Goal: Information Seeking & Learning: Understand process/instructions

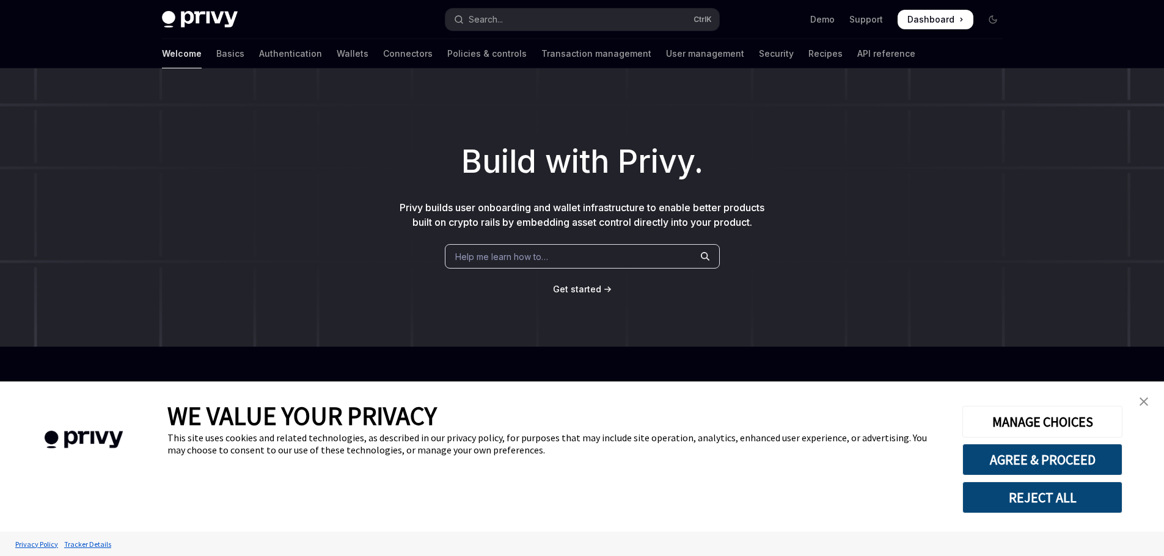
type textarea "*"
click at [1026, 457] on button "AGREE & PROCEED" at bounding box center [1042, 460] width 160 height 32
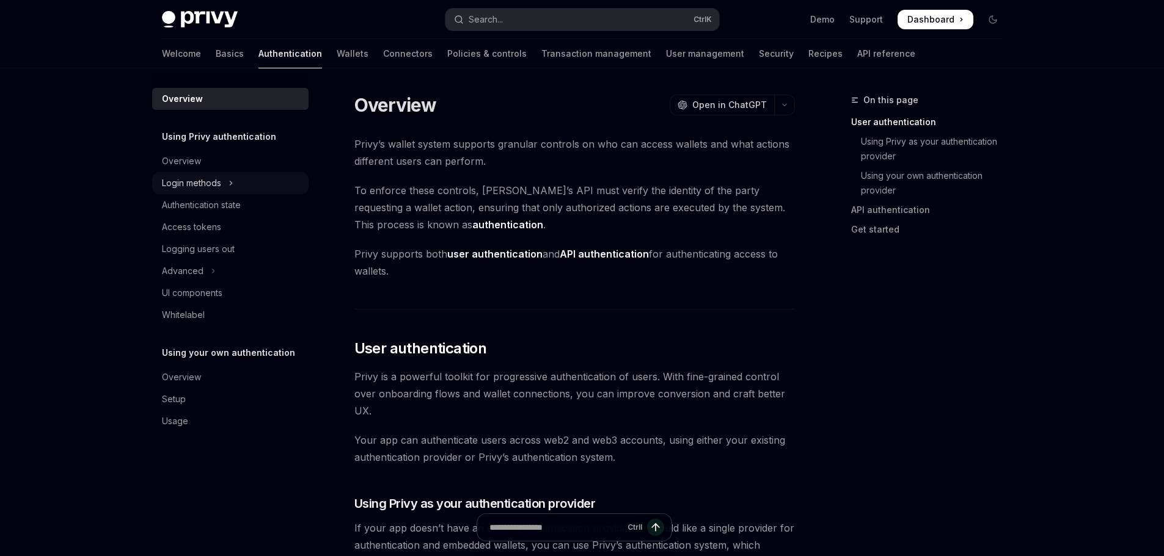
click at [185, 178] on div "Login methods" at bounding box center [191, 183] width 59 height 15
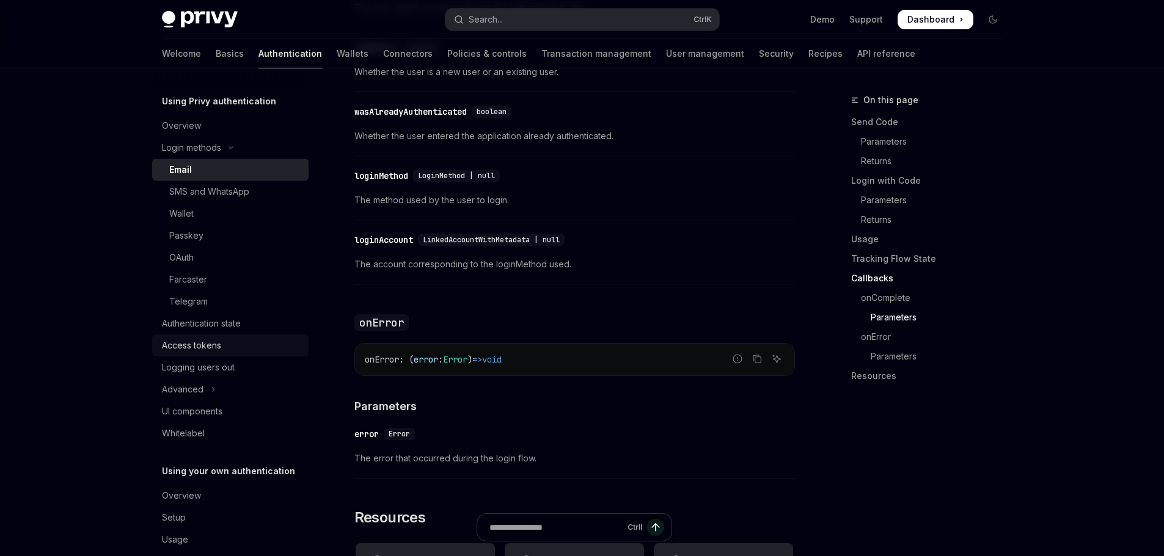
scroll to position [54, 0]
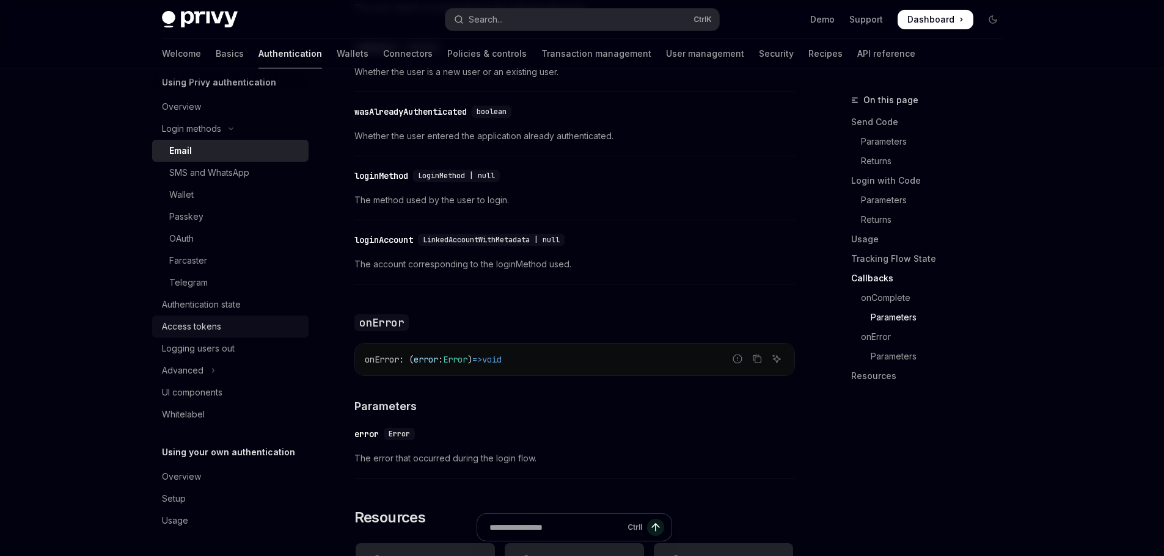
click at [178, 327] on div "Access tokens" at bounding box center [191, 326] width 59 height 15
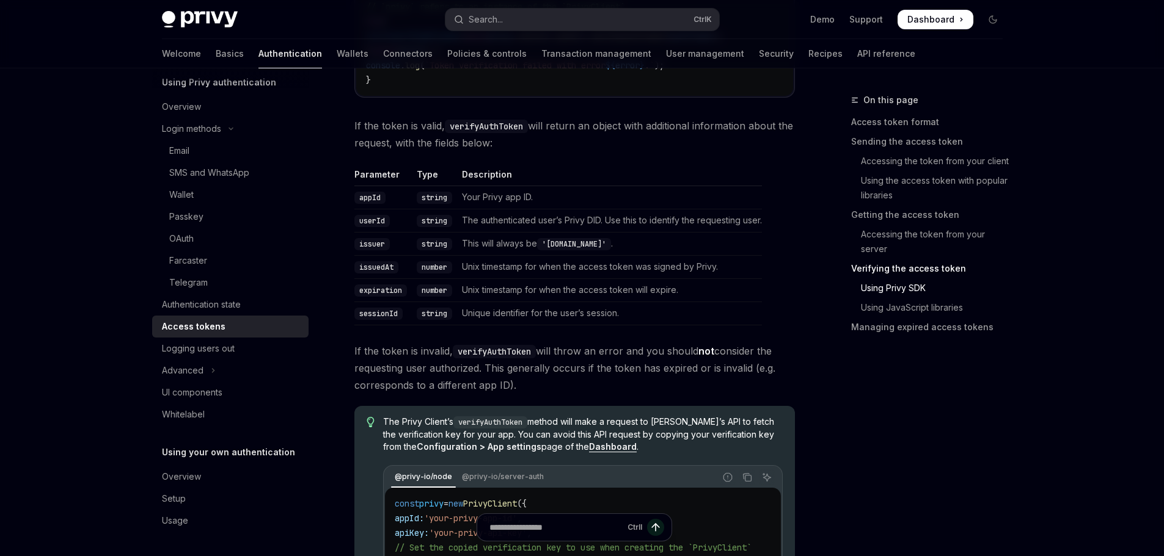
scroll to position [2138, 0]
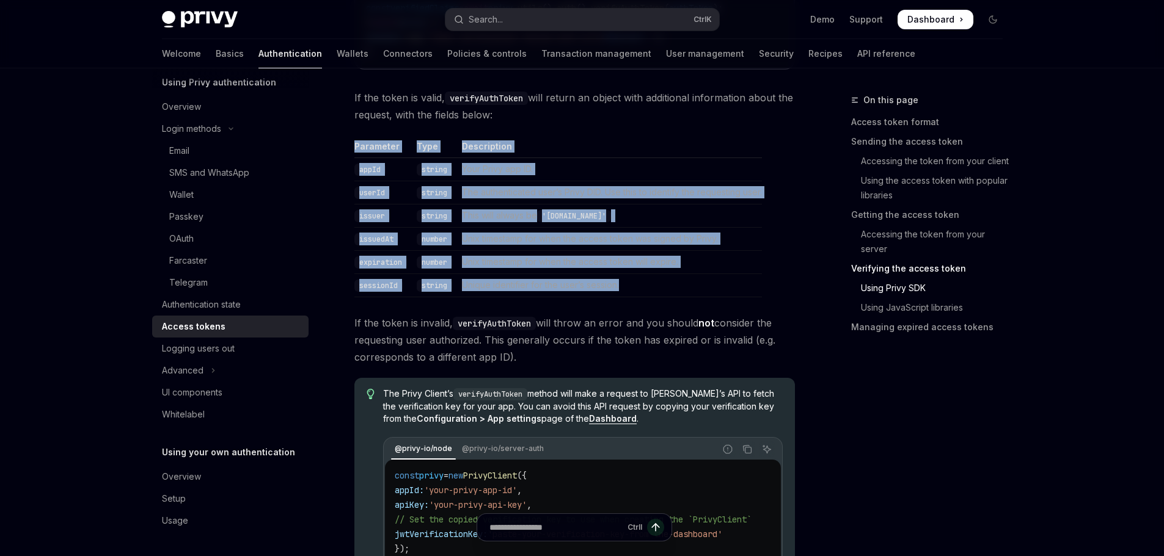
drag, startPoint x: 635, startPoint y: 293, endPoint x: 345, endPoint y: 147, distance: 324.8
click at [359, 150] on th "Parameter" at bounding box center [382, 149] width 57 height 18
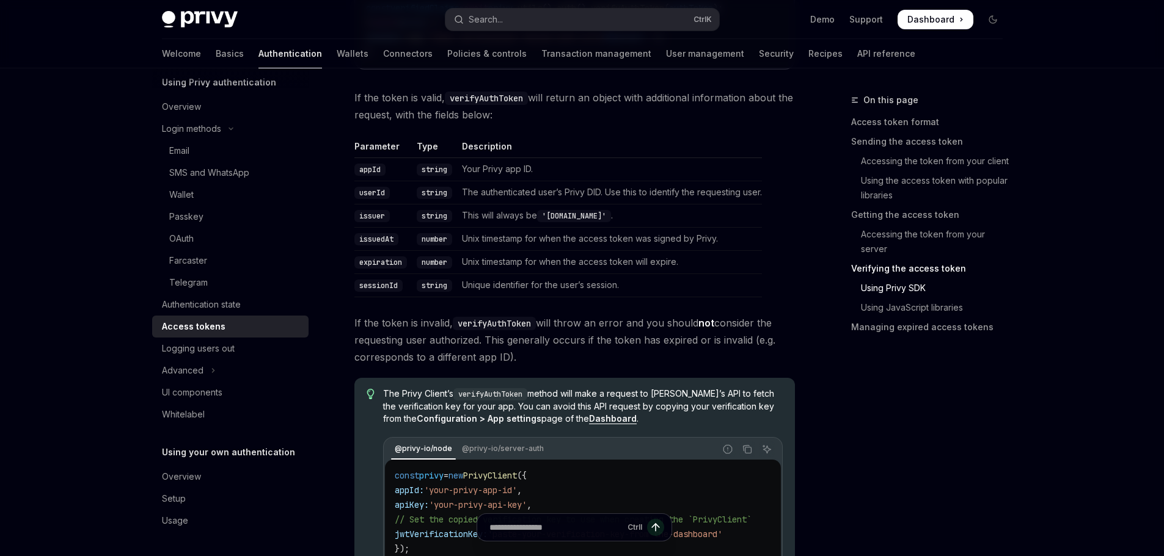
click at [367, 170] on code "appId" at bounding box center [369, 170] width 31 height 12
click at [371, 194] on code "userId" at bounding box center [371, 193] width 35 height 12
click at [373, 222] on code "issuer" at bounding box center [371, 216] width 35 height 12
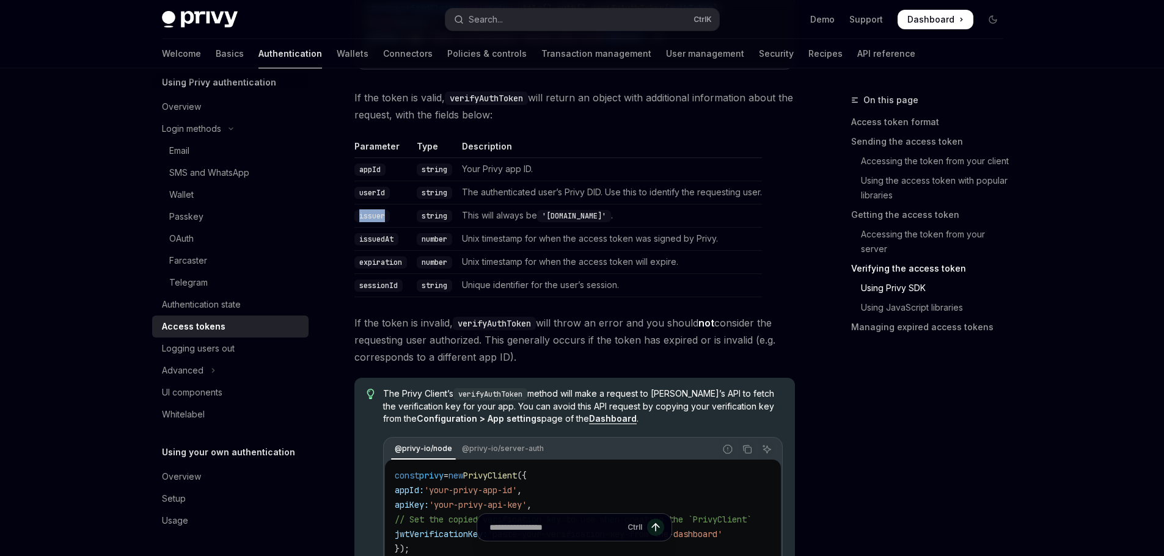
click at [373, 222] on code "issuer" at bounding box center [371, 216] width 35 height 12
click at [373, 242] on code "issuedAt" at bounding box center [376, 239] width 44 height 12
click at [380, 269] on code "expiration" at bounding box center [380, 263] width 53 height 12
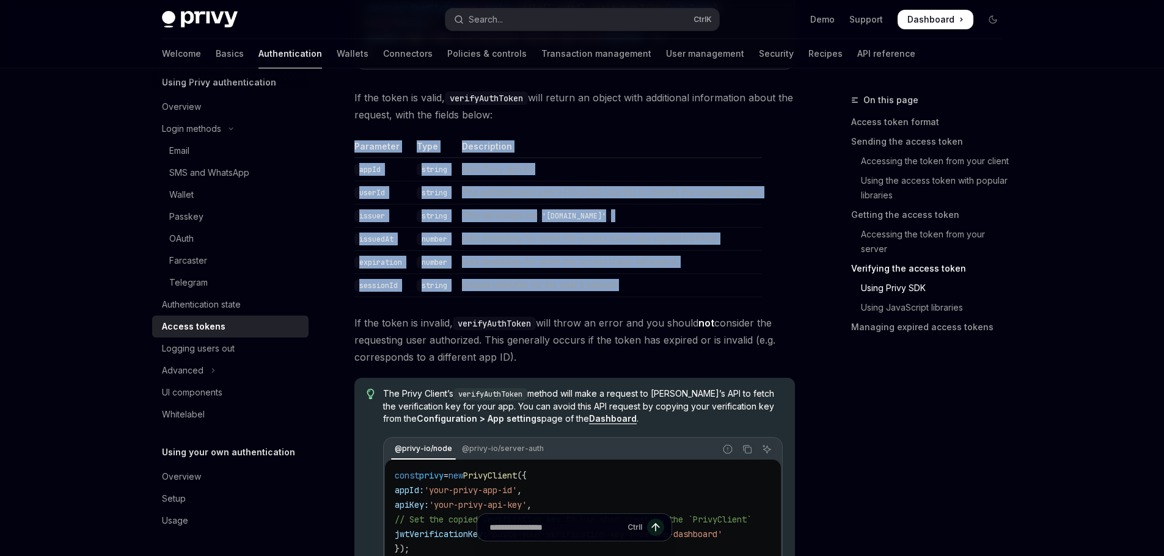
drag, startPoint x: 628, startPoint y: 296, endPoint x: 346, endPoint y: 157, distance: 314.7
click at [589, 181] on td "Your Privy app ID." at bounding box center [609, 169] width 305 height 23
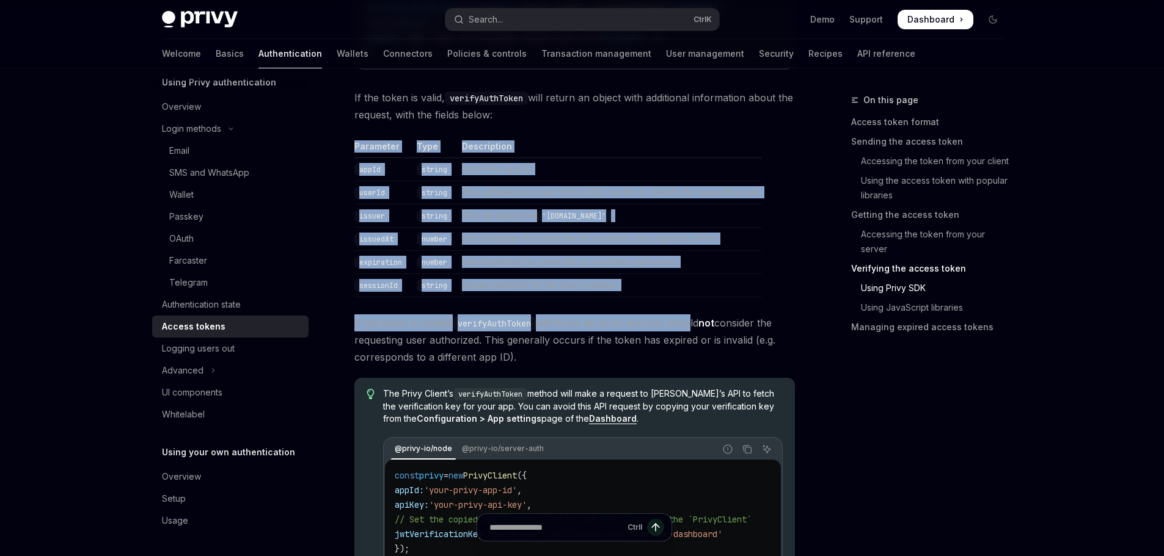
drag, startPoint x: 687, startPoint y: 304, endPoint x: 346, endPoint y: 156, distance: 370.7
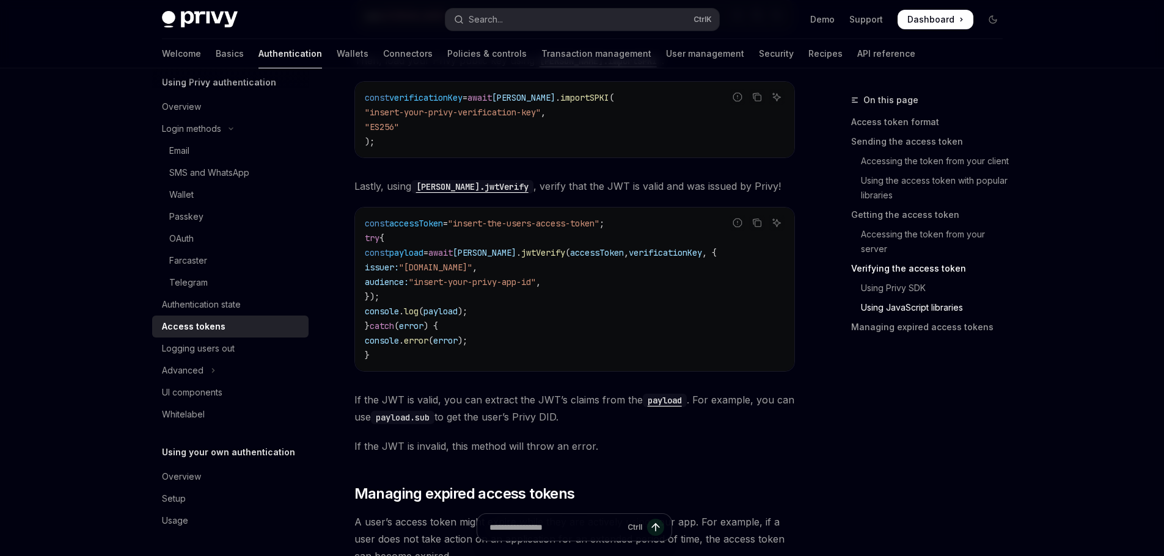
scroll to position [2952, 0]
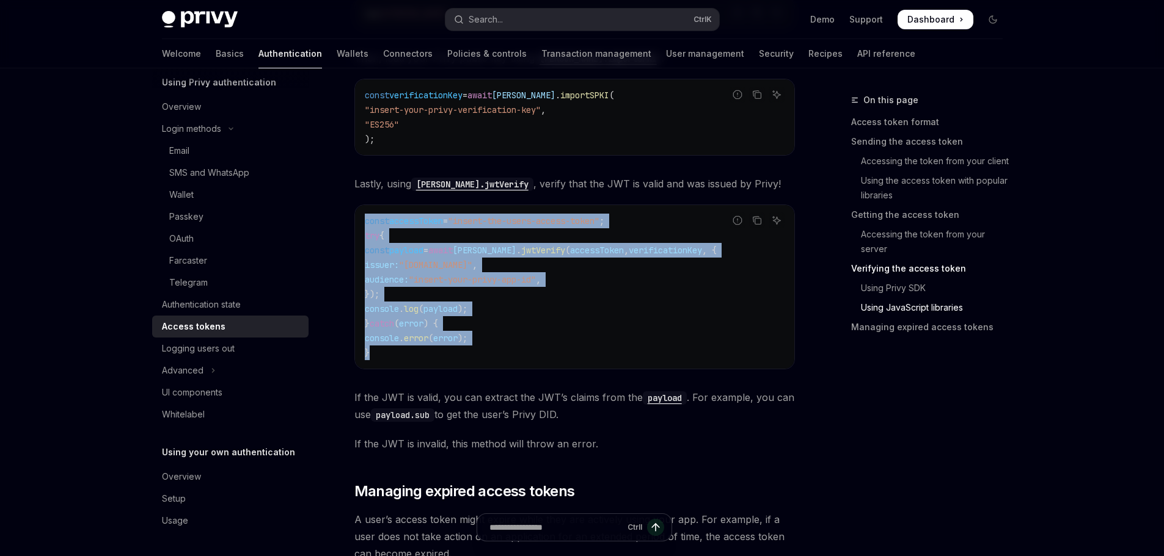
drag, startPoint x: 377, startPoint y: 367, endPoint x: 355, endPoint y: 229, distance: 139.8
click at [355, 229] on div "const accessToken = "insert-the-users-access-token" ; try { const payload = awa…" at bounding box center [574, 287] width 439 height 164
click at [410, 247] on code "const accessToken = "insert-the-users-access-token" ; try { const payload = awa…" at bounding box center [575, 287] width 420 height 147
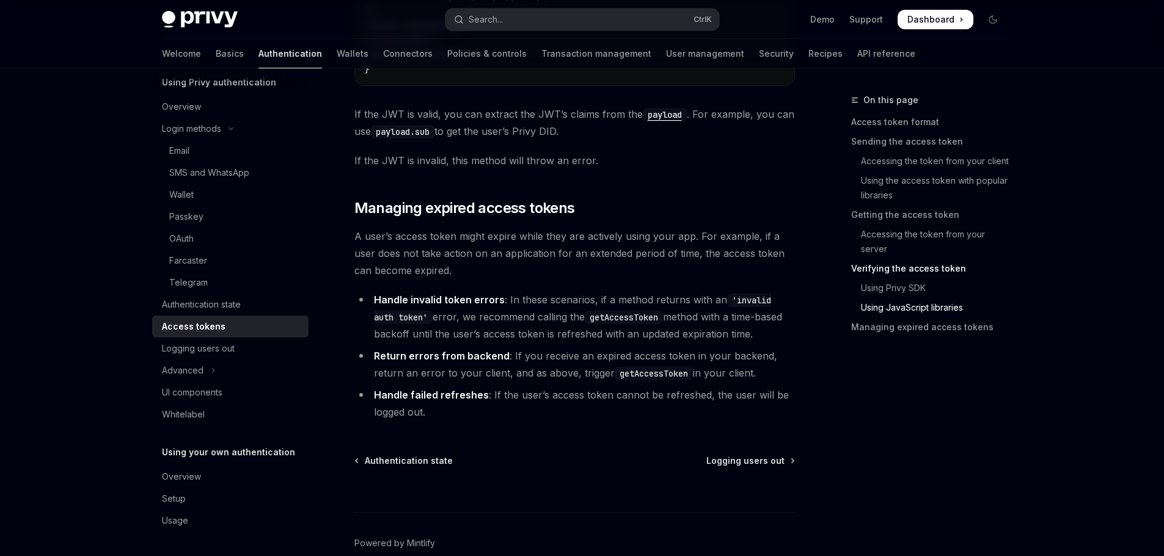
scroll to position [3307, 0]
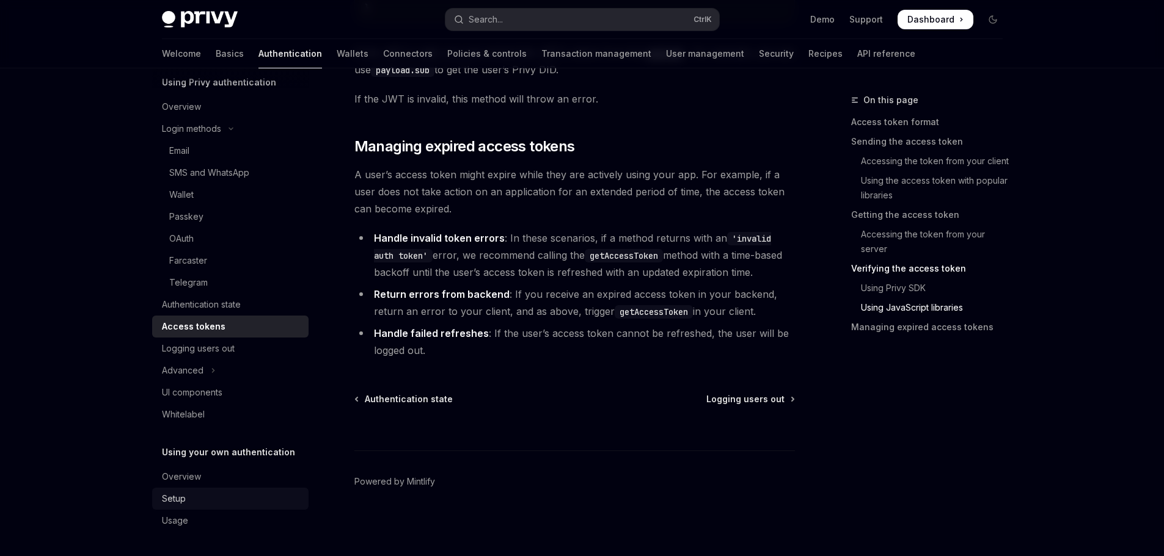
click at [162, 498] on div "Setup" at bounding box center [174, 499] width 24 height 15
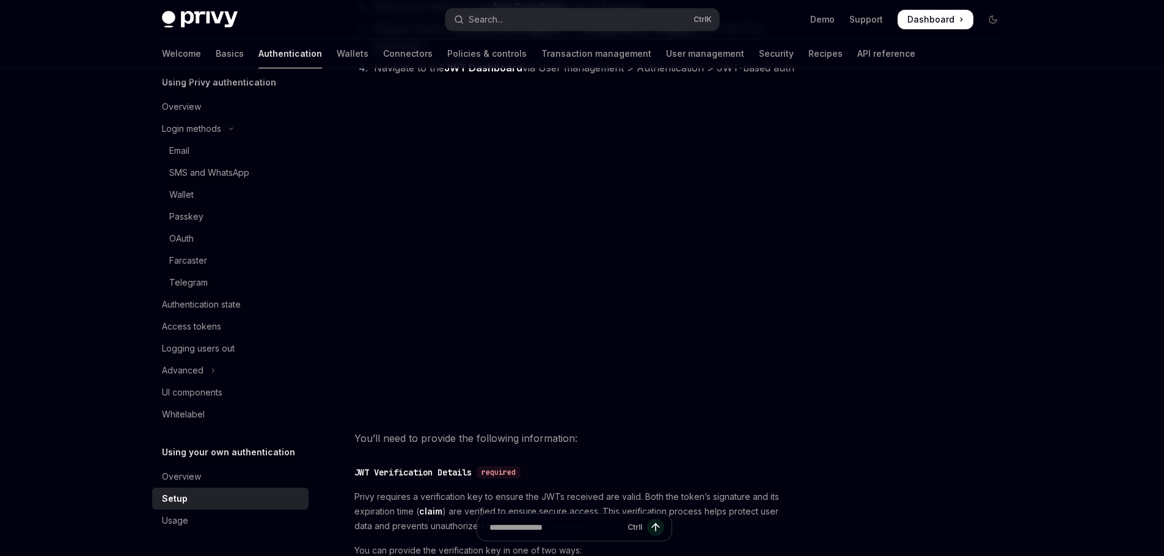
scroll to position [203, 0]
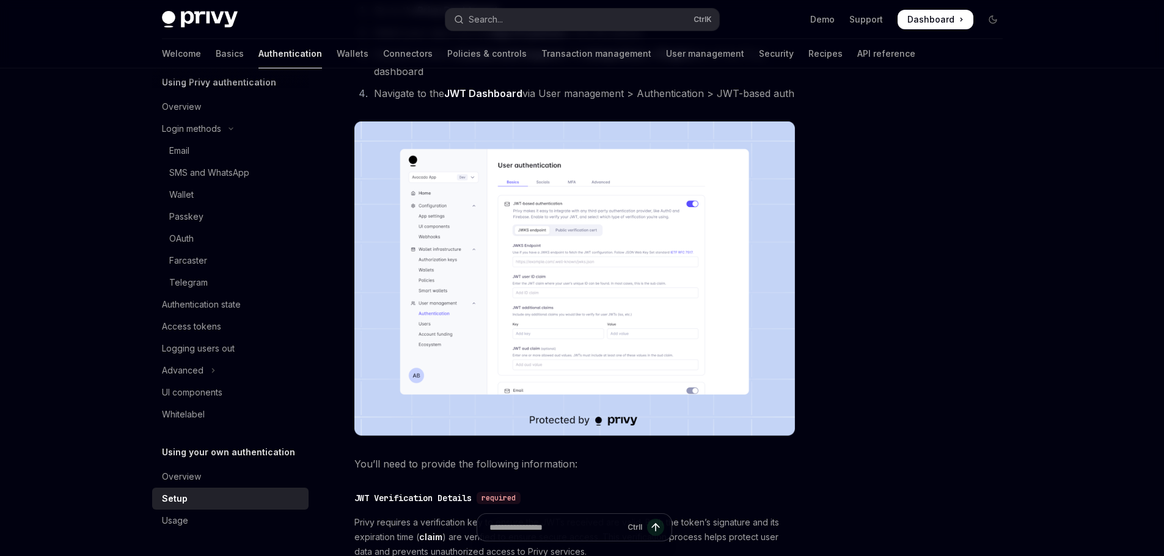
click at [477, 232] on img at bounding box center [574, 279] width 440 height 315
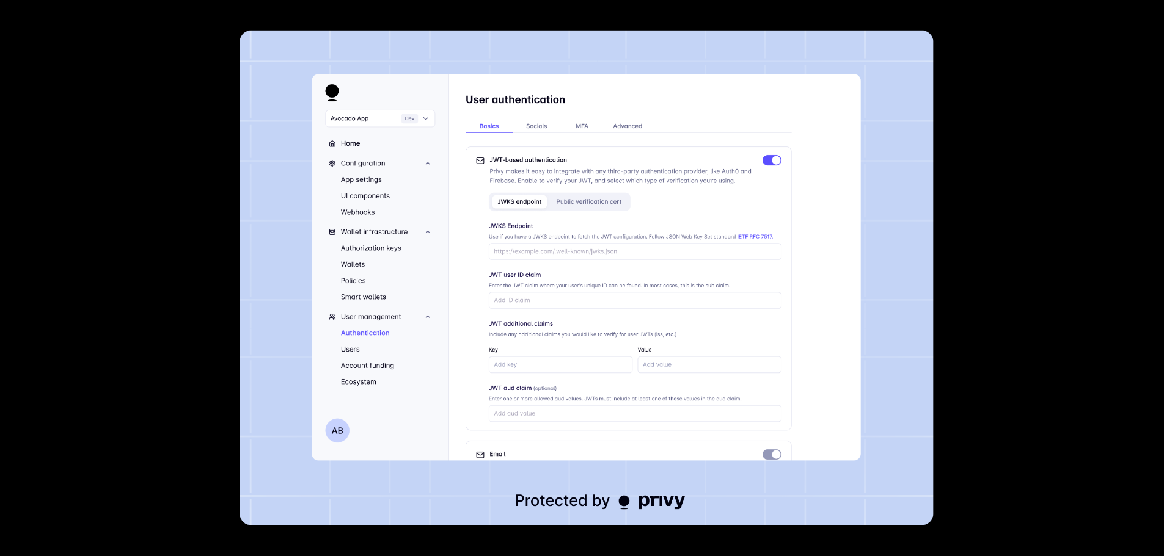
click at [477, 232] on img at bounding box center [586, 278] width 694 height 495
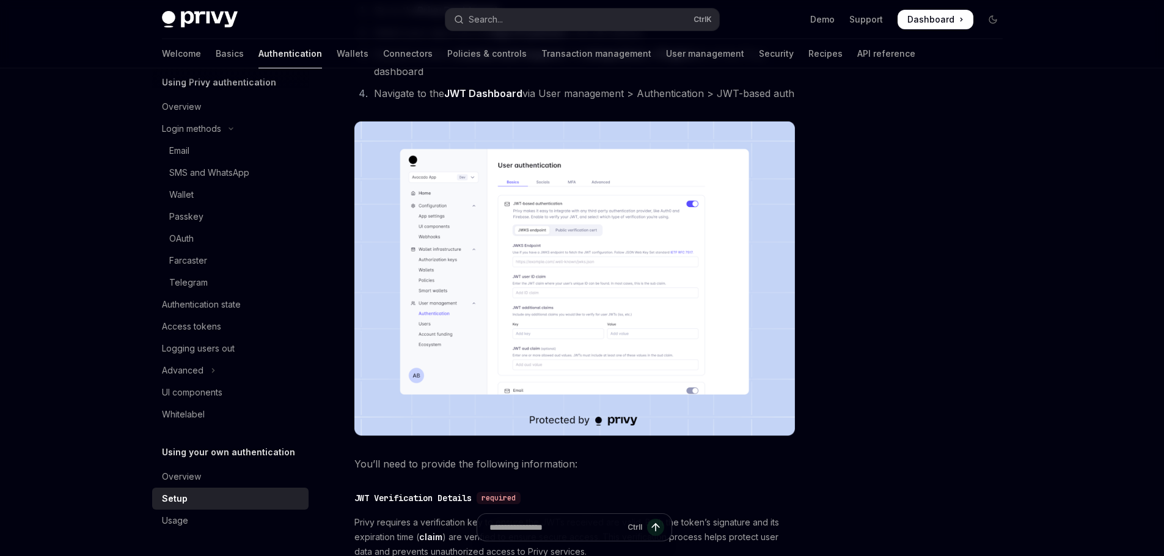
click at [869, 280] on div at bounding box center [919, 325] width 186 height 464
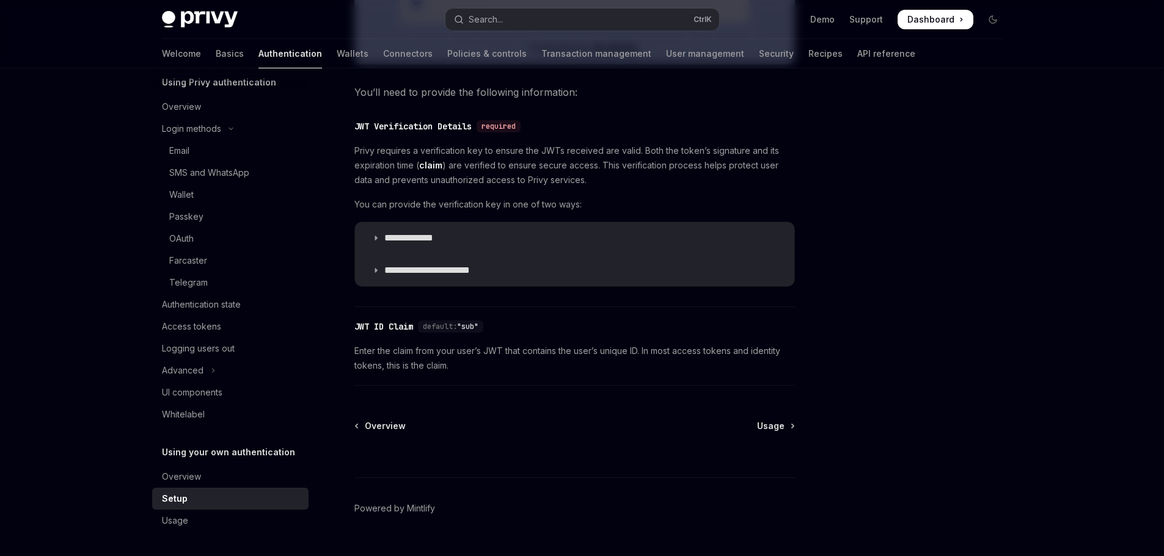
scroll to position [602, 0]
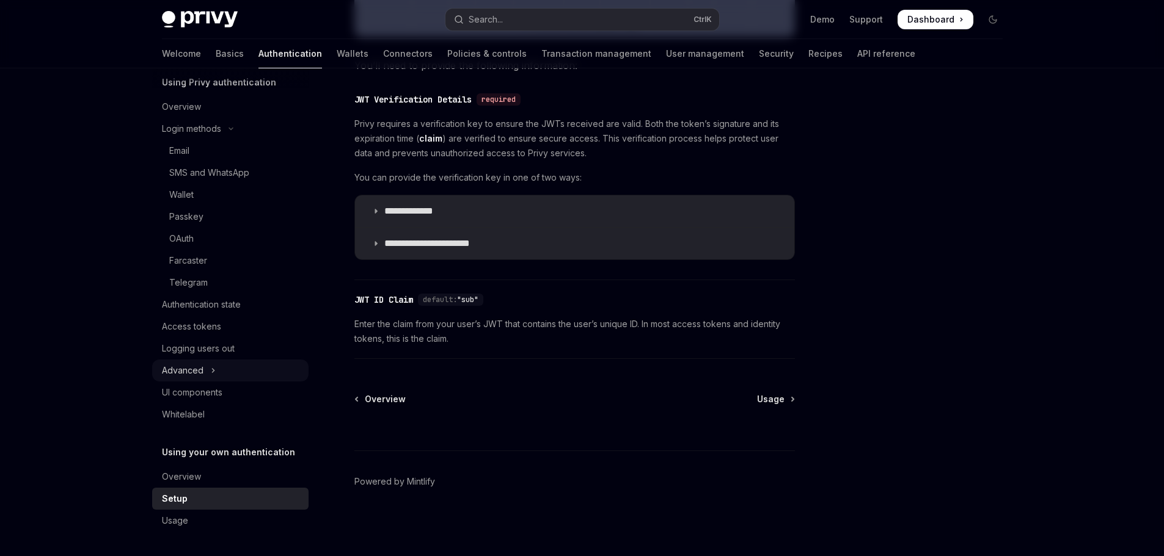
click at [188, 374] on div "Advanced" at bounding box center [183, 370] width 42 height 15
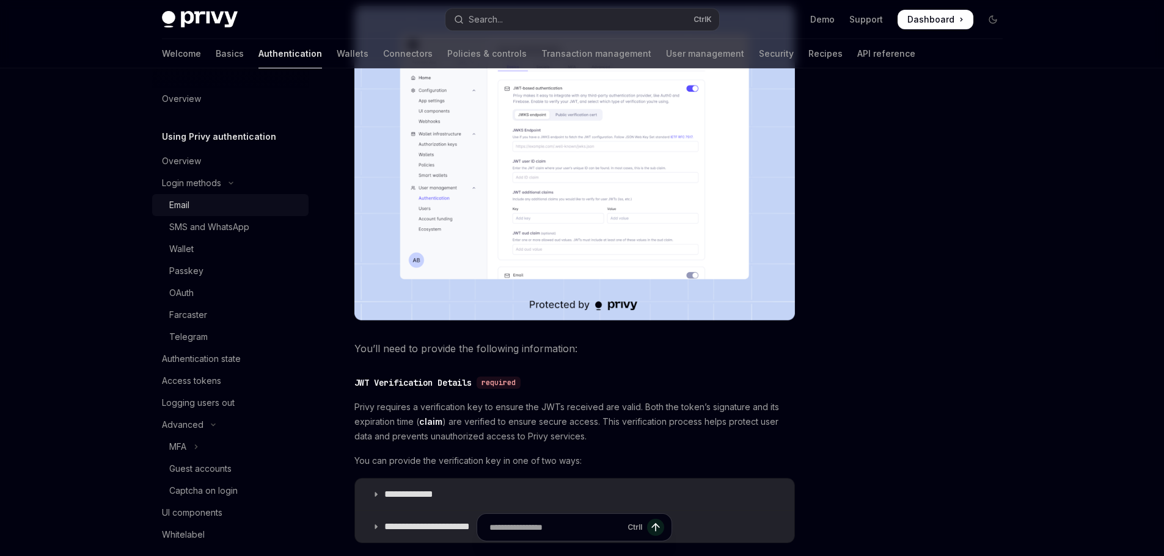
scroll to position [297, 0]
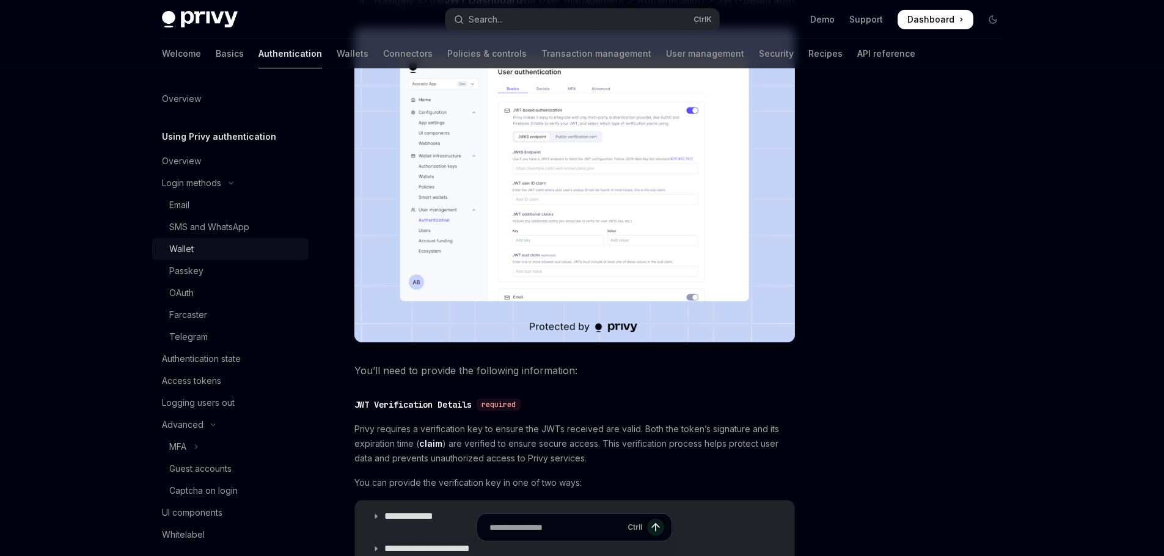
click at [210, 246] on div "Wallet" at bounding box center [235, 249] width 132 height 15
type textarea "*"
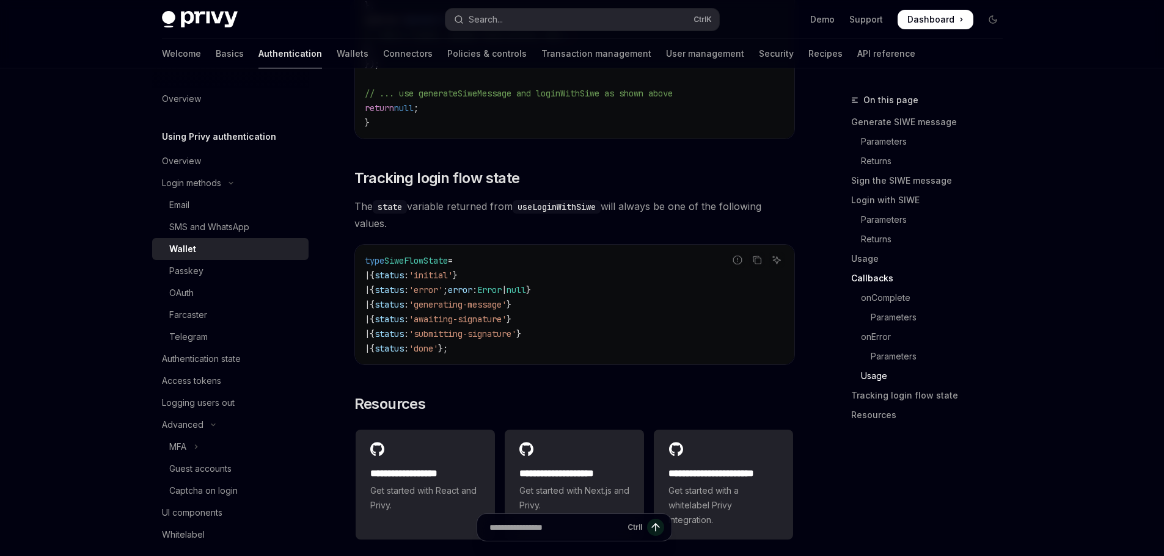
scroll to position [3054, 0]
